Goal: Task Accomplishment & Management: Manage account settings

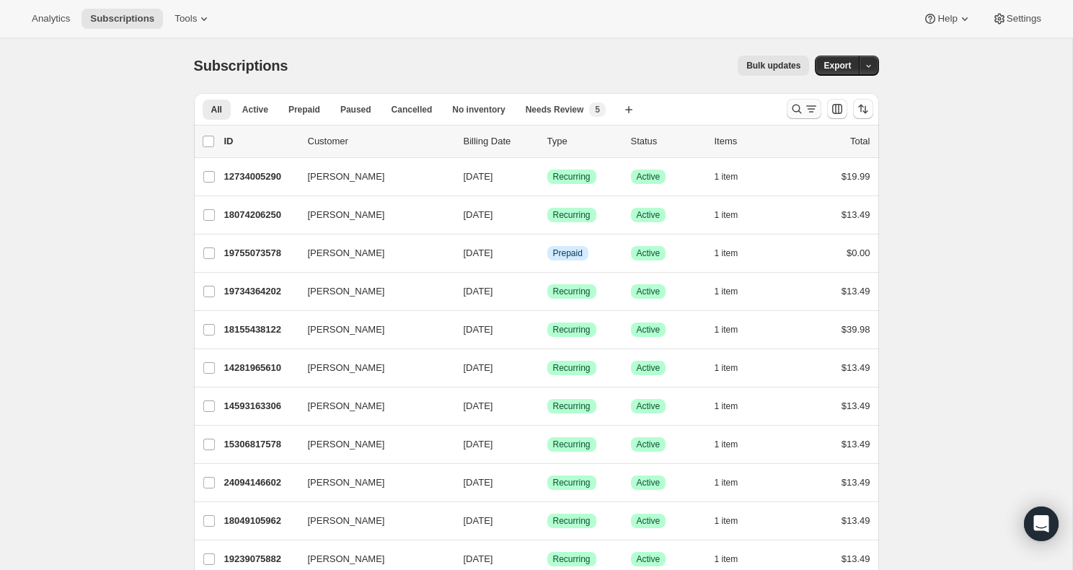
click at [796, 107] on icon "Search and filter results" at bounding box center [796, 109] width 14 height 14
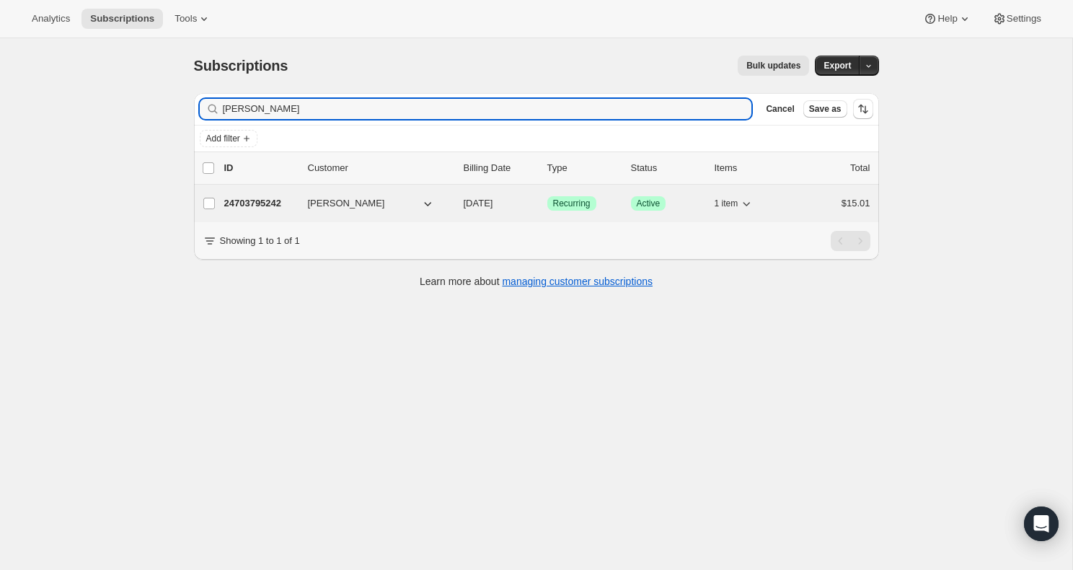
type input "[PERSON_NAME]"
click at [366, 200] on span "[PERSON_NAME]" at bounding box center [346, 203] width 77 height 14
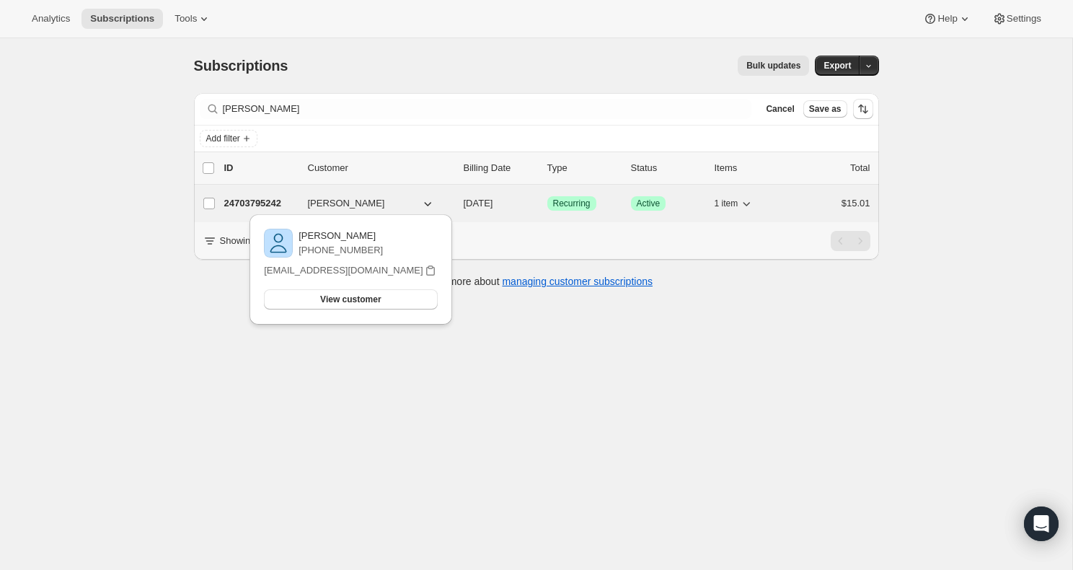
click at [810, 195] on div "24703795242 [PERSON_NAME] [DATE] Success Recurring Success Active 1 item $15.01" at bounding box center [547, 203] width 646 height 20
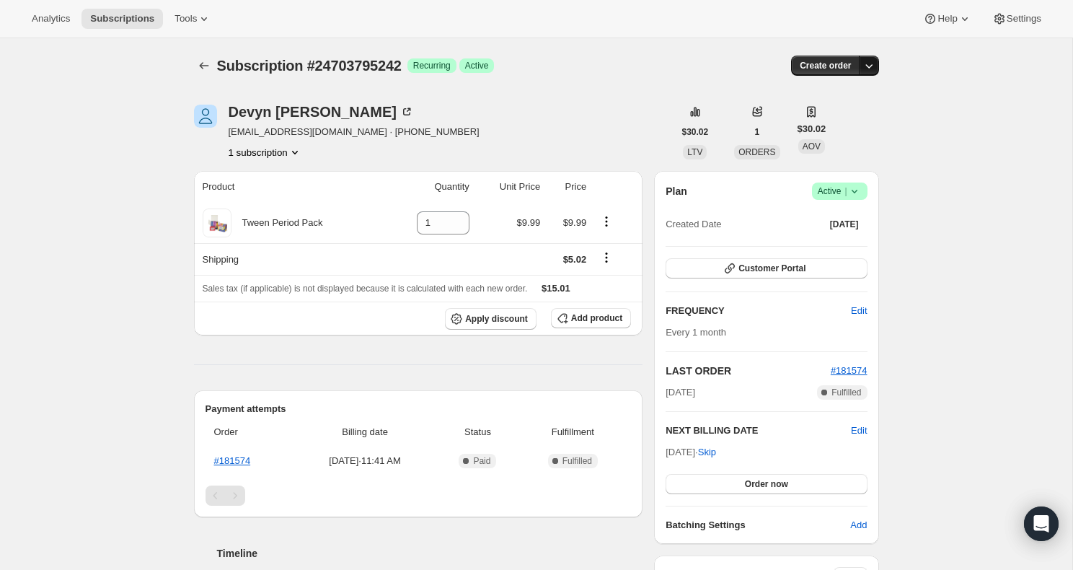
click at [873, 71] on icon "button" at bounding box center [868, 65] width 14 height 14
click at [1046, 204] on div "Subscription #24703795242. This page is ready Subscription #24703795242 Success…" at bounding box center [536, 526] width 1072 height 976
click at [859, 433] on span "Edit" at bounding box center [859, 430] width 16 height 14
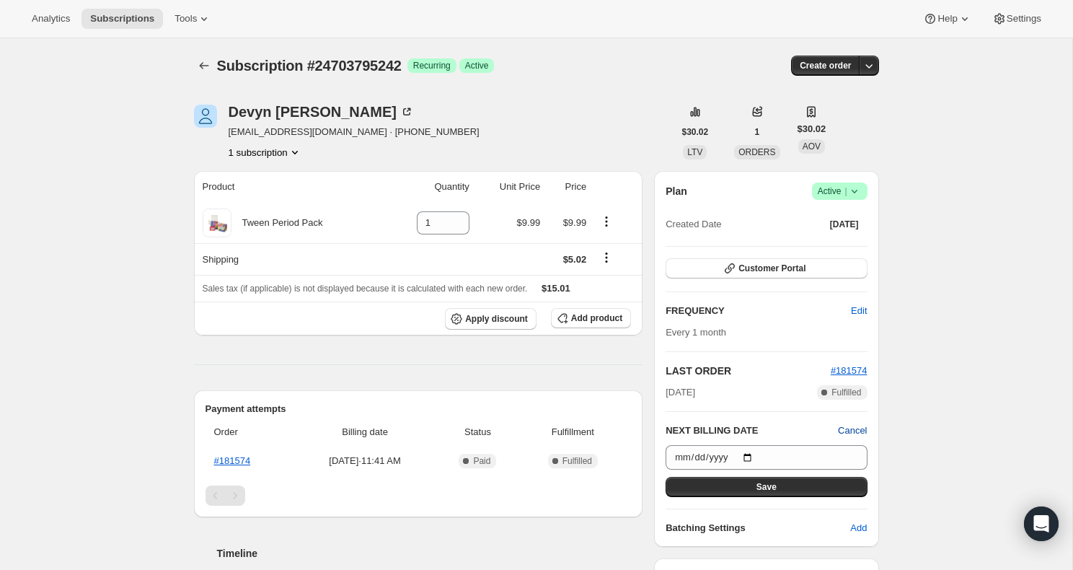
click at [851, 435] on span "Cancel" at bounding box center [852, 430] width 29 height 14
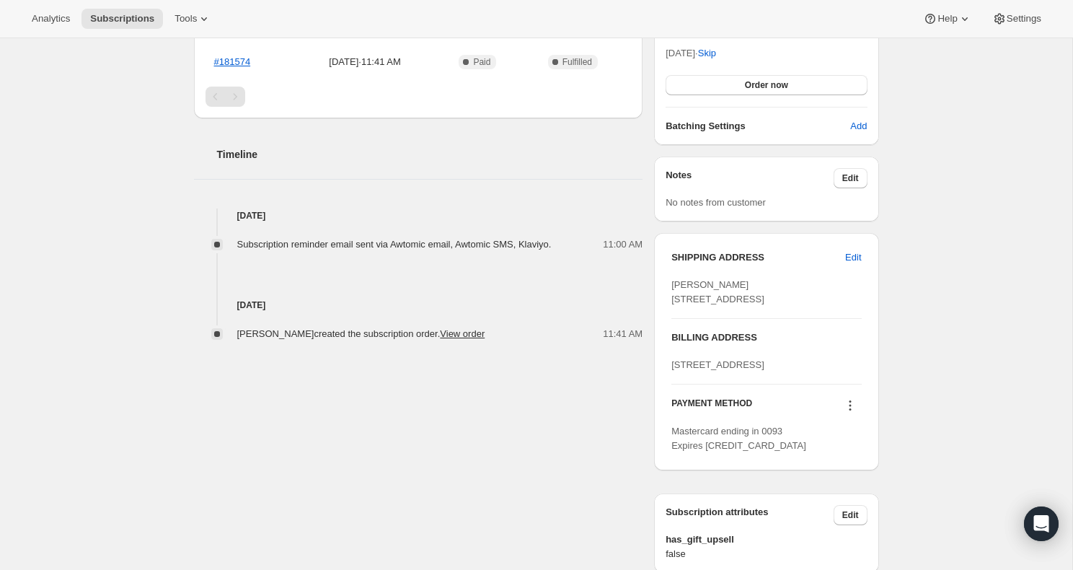
scroll to position [397, 0]
click at [855, 415] on icon at bounding box center [850, 407] width 14 height 14
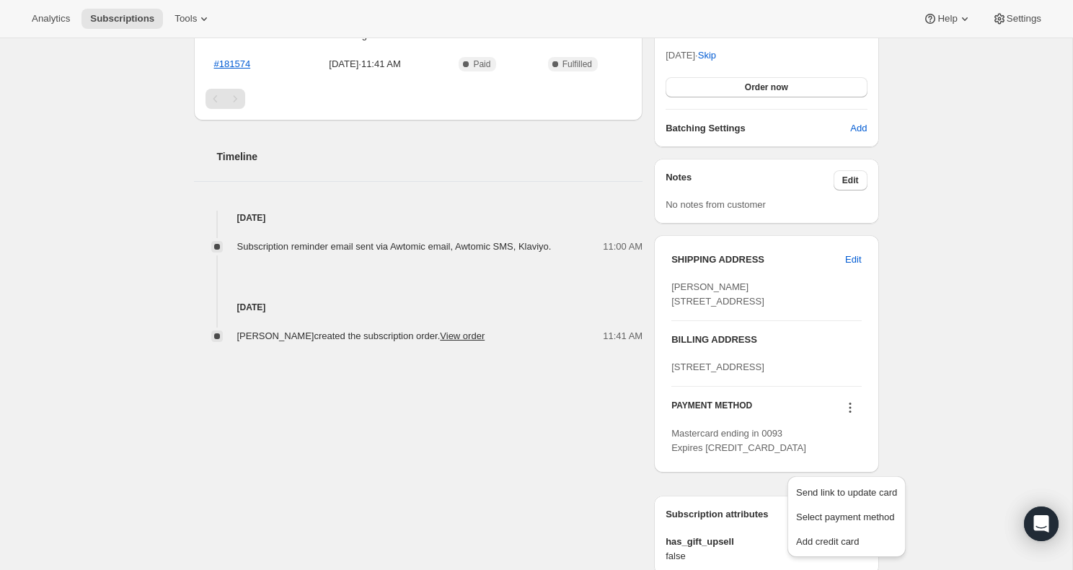
click at [911, 435] on div "Subscription #24703795242. This page is ready Subscription #24703795242 Success…" at bounding box center [536, 130] width 1072 height 976
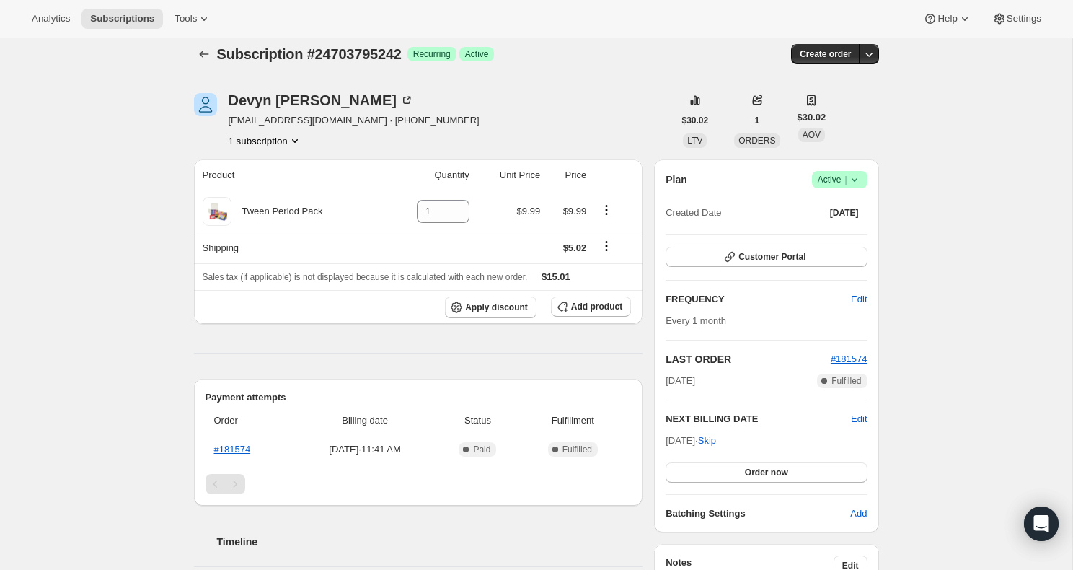
scroll to position [0, 0]
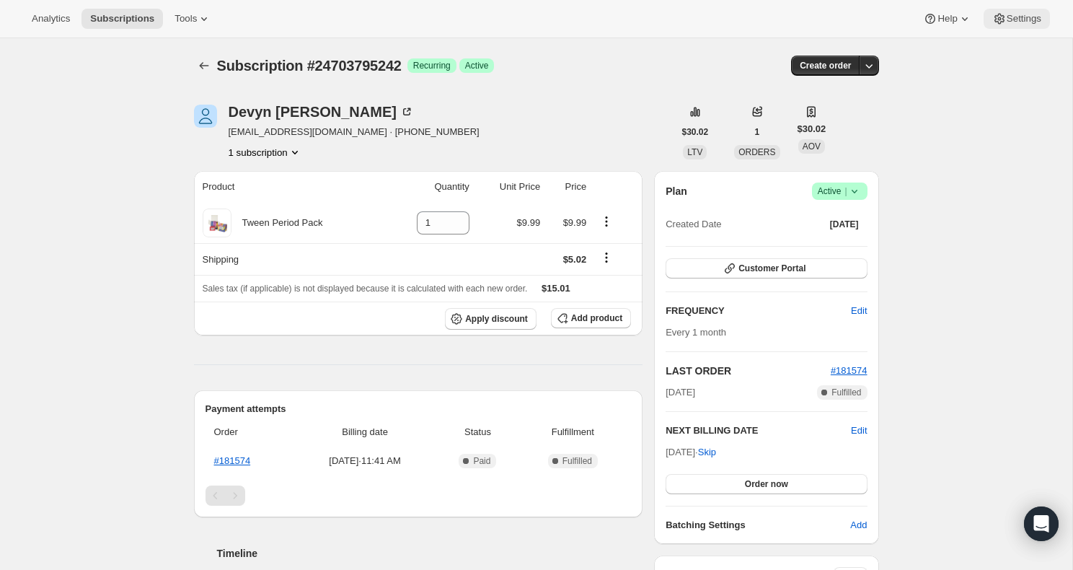
click at [1016, 16] on span "Settings" at bounding box center [1023, 19] width 35 height 12
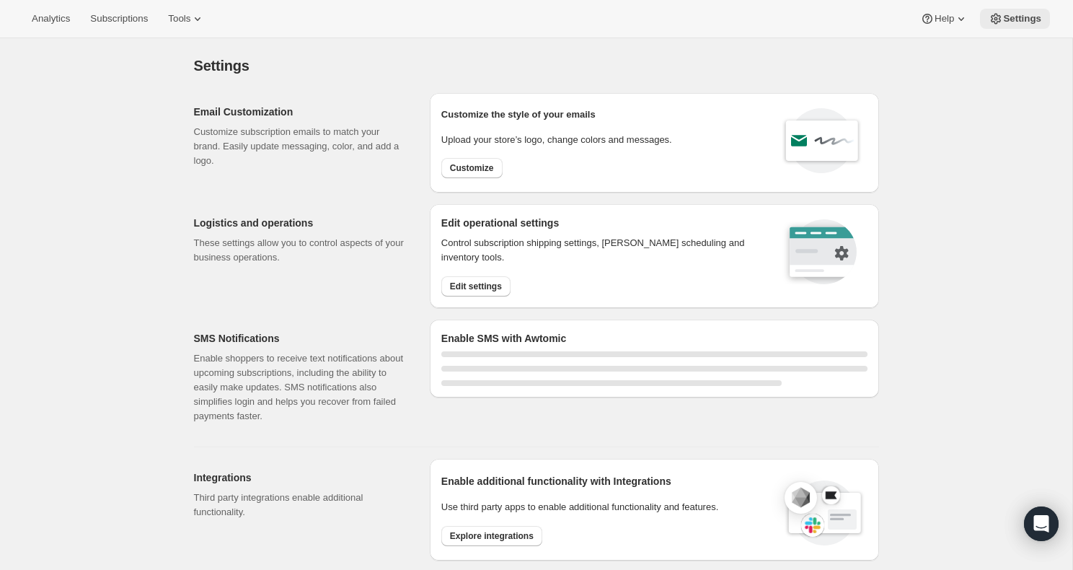
select select "22:00"
select select "09:00"
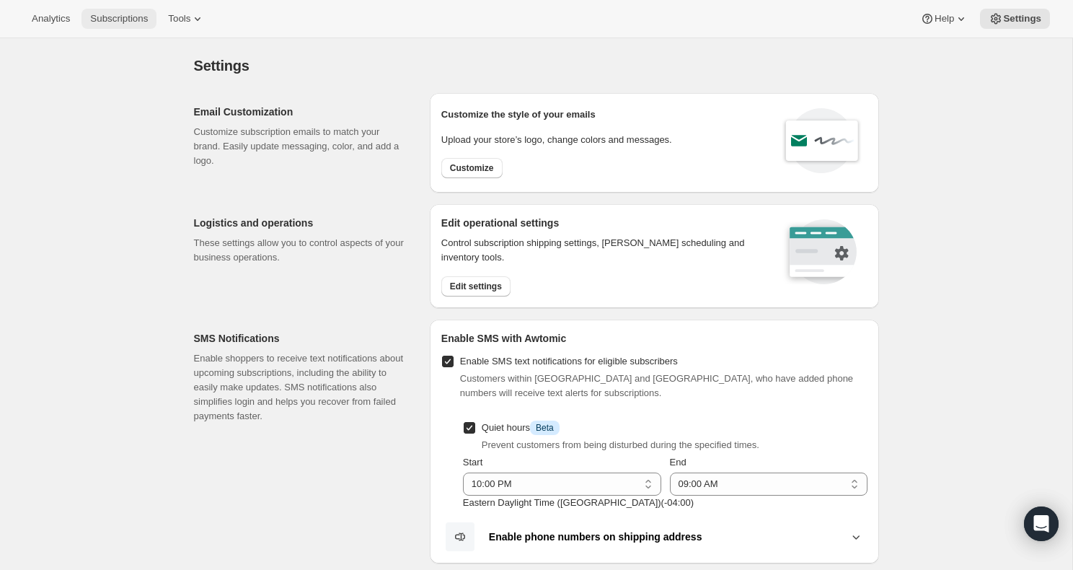
click at [105, 10] on button "Subscriptions" at bounding box center [118, 19] width 75 height 20
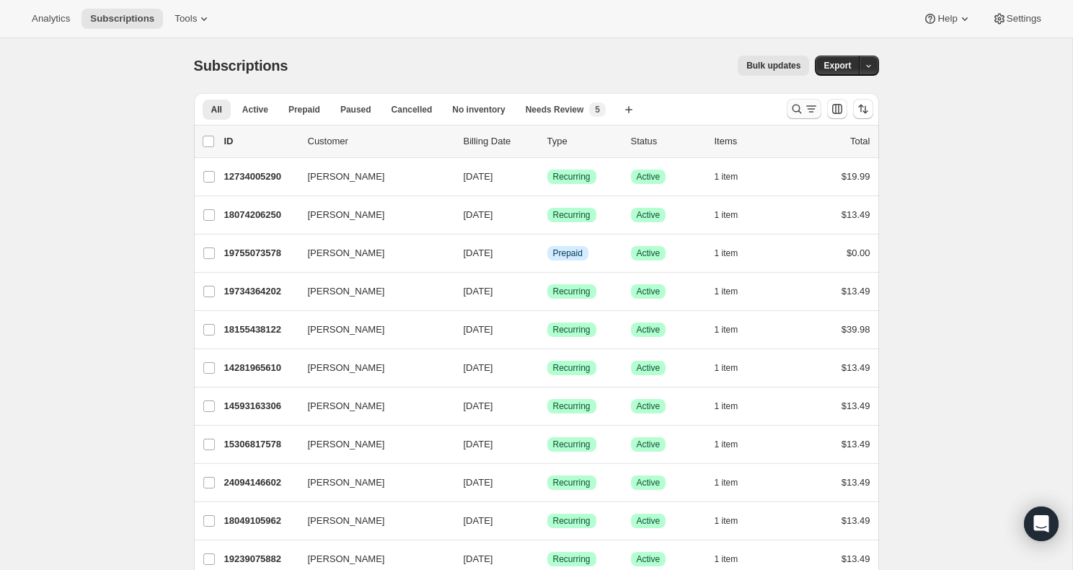
click at [792, 113] on icon "Search and filter results" at bounding box center [796, 109] width 14 height 14
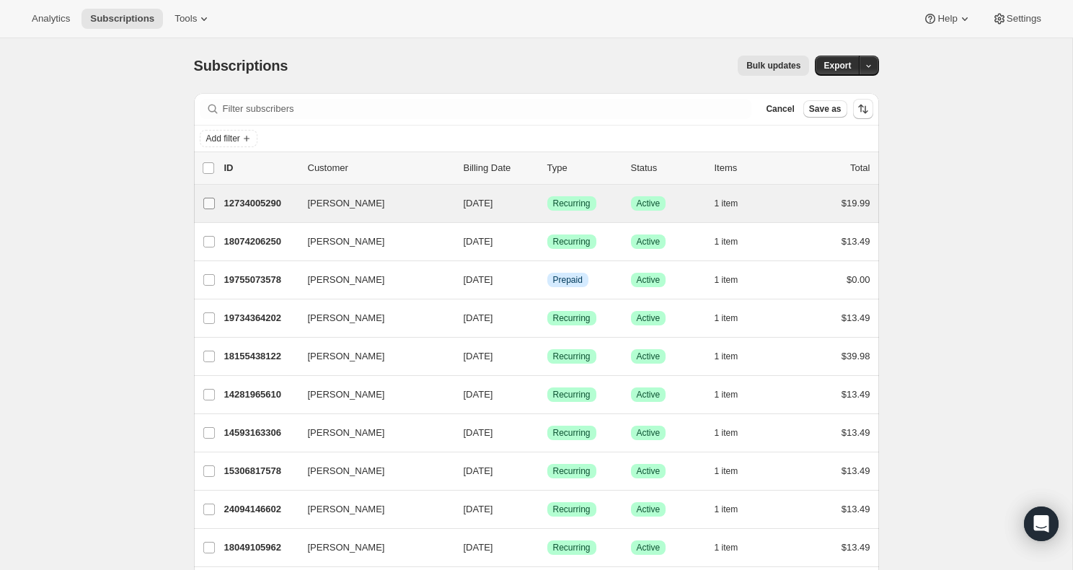
click at [213, 197] on span at bounding box center [209, 203] width 13 height 13
click at [213, 198] on input "[PERSON_NAME]" at bounding box center [209, 204] width 12 height 12
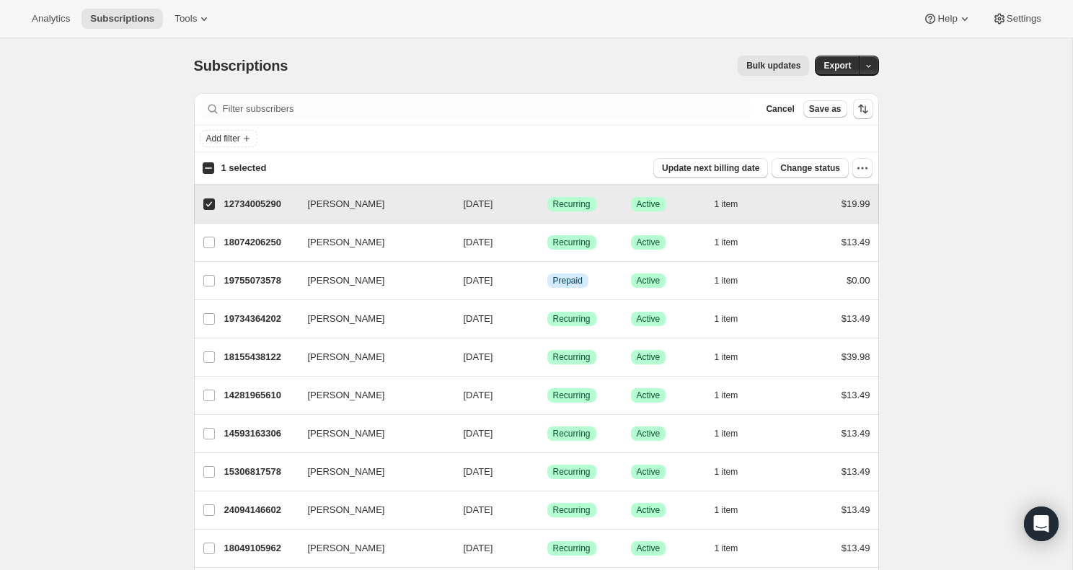
click at [208, 203] on input "[PERSON_NAME]" at bounding box center [209, 204] width 12 height 12
checkbox input "false"
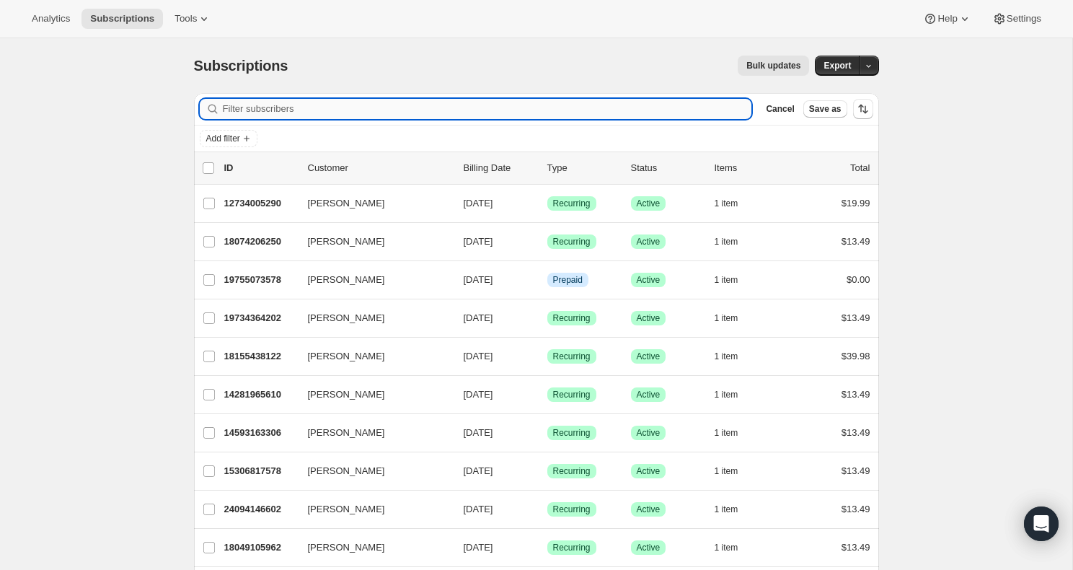
click at [354, 112] on input "Filter subscribers" at bounding box center [487, 109] width 529 height 20
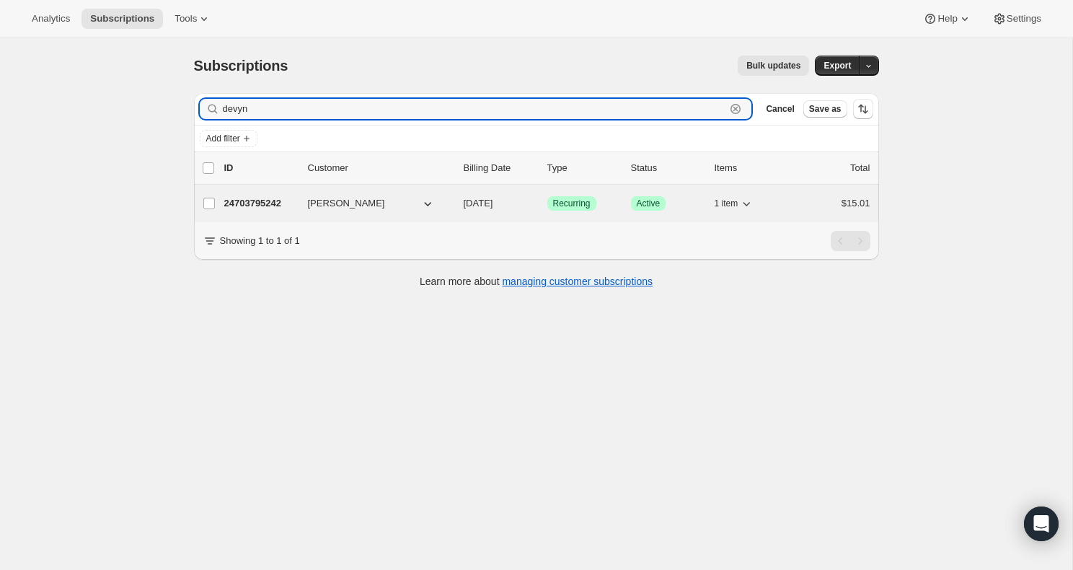
type input "devyn"
click at [360, 209] on span "[PERSON_NAME]" at bounding box center [346, 203] width 77 height 14
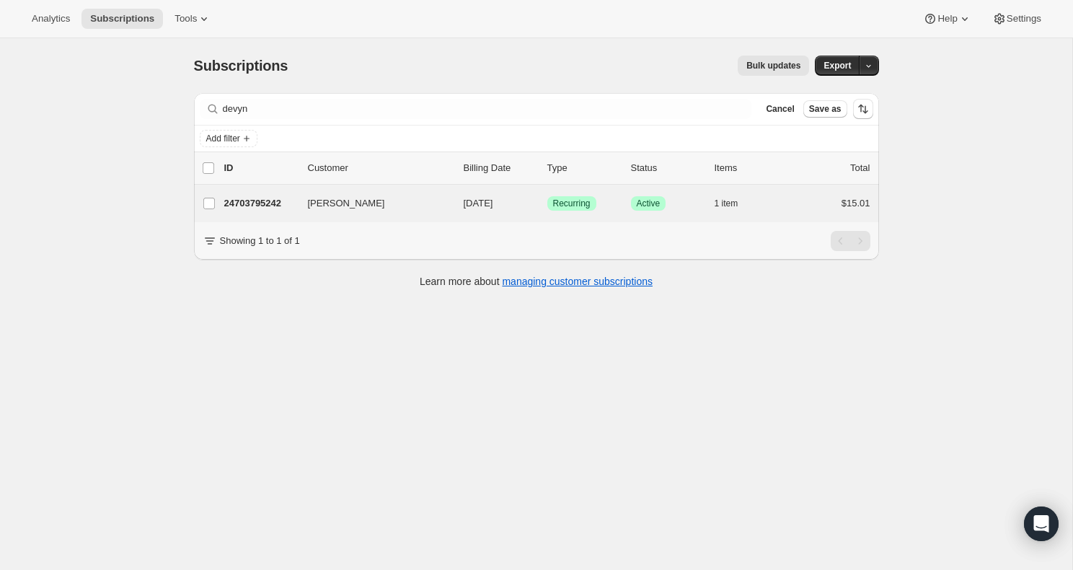
click at [750, 190] on div "[PERSON_NAME] 24703795242 [PERSON_NAME] [DATE] Success Recurring Success Active…" at bounding box center [536, 203] width 685 height 37
click at [806, 218] on div "[PERSON_NAME] 24703795242 [PERSON_NAME] [DATE] Success Recurring Success Active…" at bounding box center [536, 203] width 685 height 37
click at [801, 190] on div "[PERSON_NAME] 24703795242 [PERSON_NAME] [DATE] Success Recurring Success Active…" at bounding box center [536, 203] width 685 height 37
click at [611, 194] on div "24703795242 [PERSON_NAME] [DATE] Success Recurring Success Active 1 item $15.01" at bounding box center [547, 203] width 646 height 20
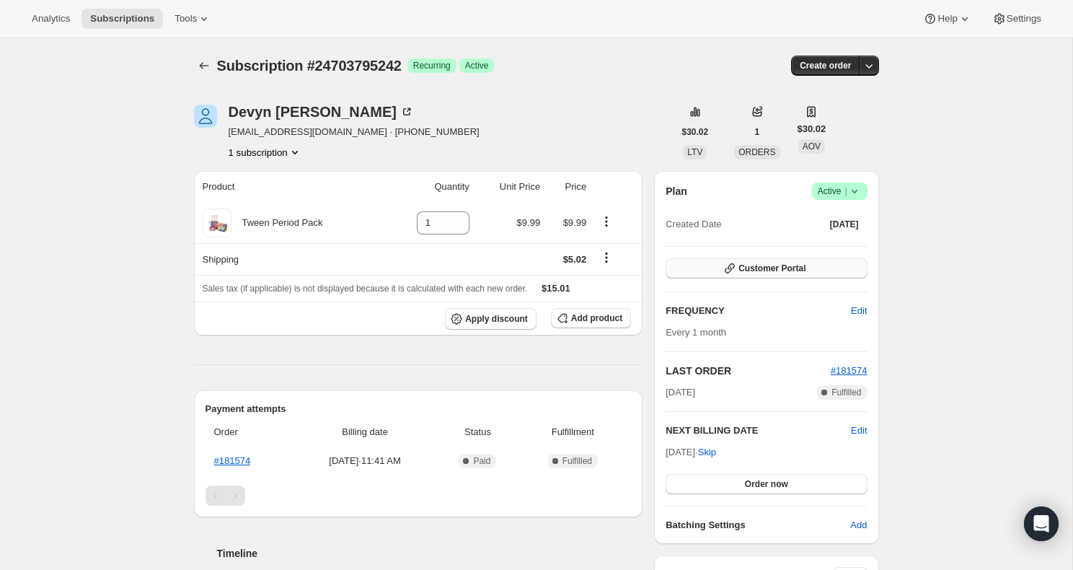
click at [773, 260] on button "Customer Portal" at bounding box center [765, 268] width 201 height 20
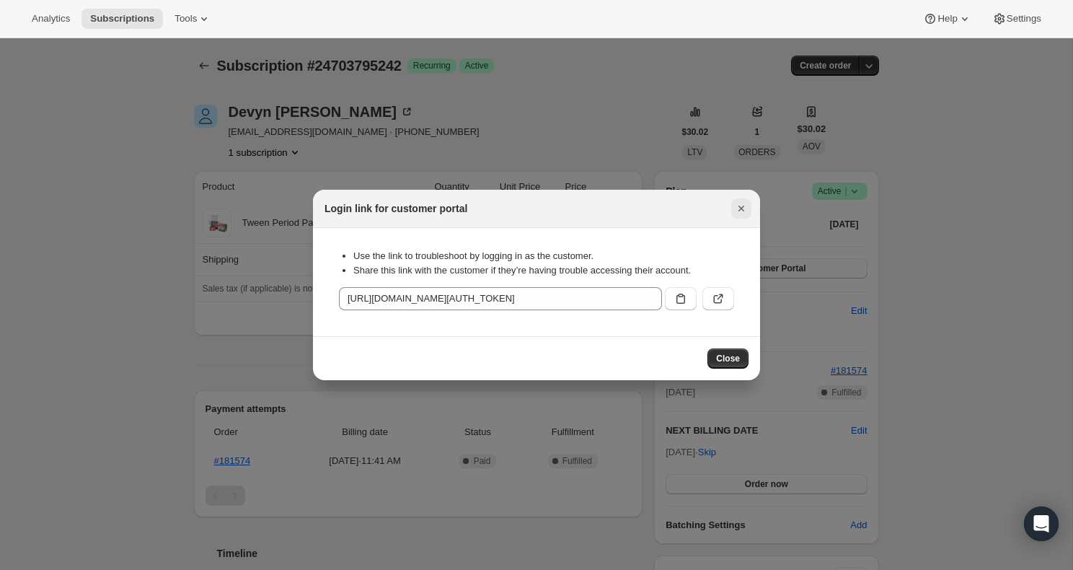
click at [742, 208] on icon "Close" at bounding box center [741, 208] width 14 height 14
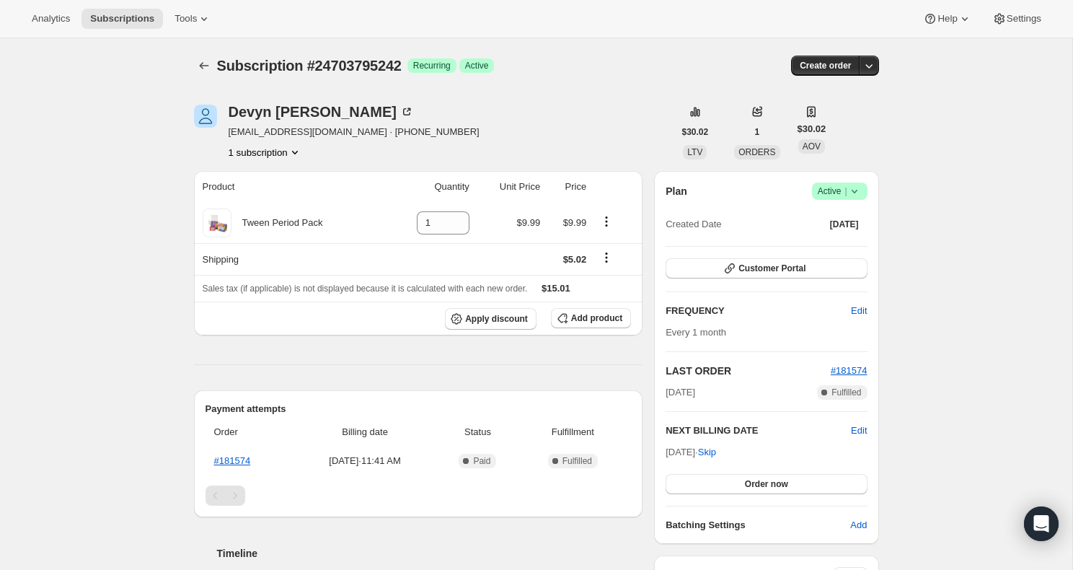
click at [861, 182] on span "Success Active |" at bounding box center [840, 190] width 56 height 17
click at [842, 242] on span "Cancel subscription" at bounding box center [834, 244] width 81 height 11
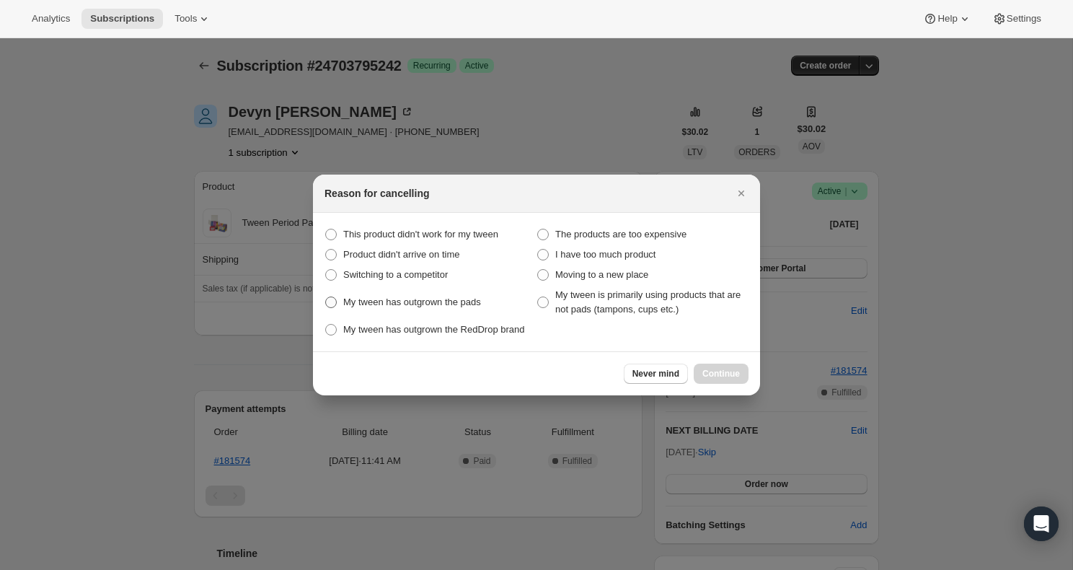
click at [336, 304] on span ":rpp:" at bounding box center [331, 302] width 12 height 12
click at [326, 297] on pads "My tween has outgrown the pads" at bounding box center [325, 296] width 1 height 1
radio pads "true"
click at [711, 372] on span "Continue" at bounding box center [720, 374] width 37 height 12
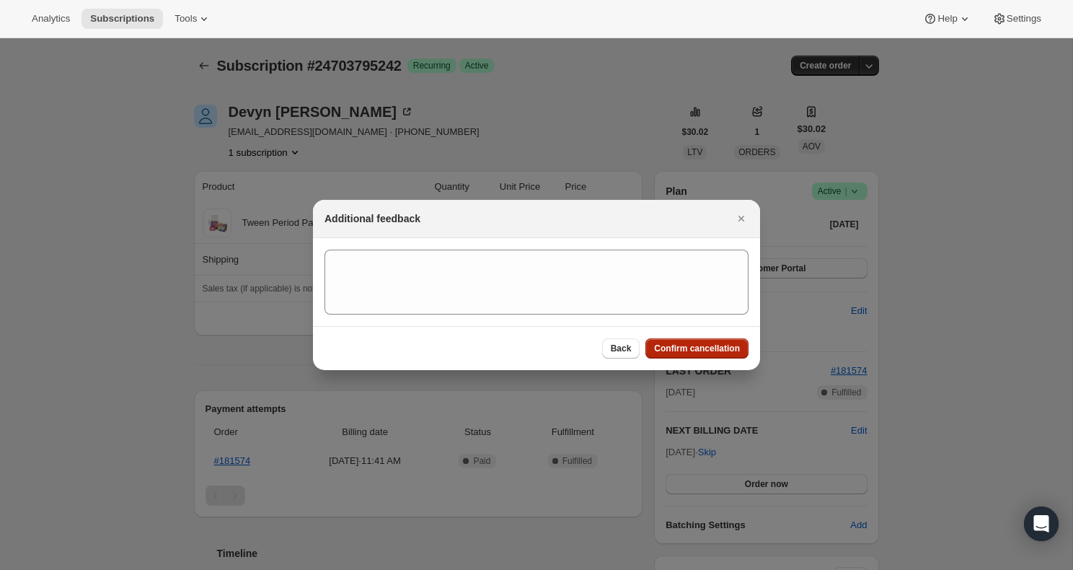
click at [709, 349] on span "Confirm cancellation" at bounding box center [697, 348] width 86 height 12
